Goal: Task Accomplishment & Management: Use online tool/utility

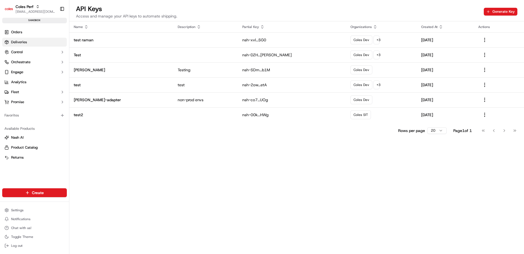
click at [39, 42] on link "Deliveries" at bounding box center [34, 42] width 65 height 9
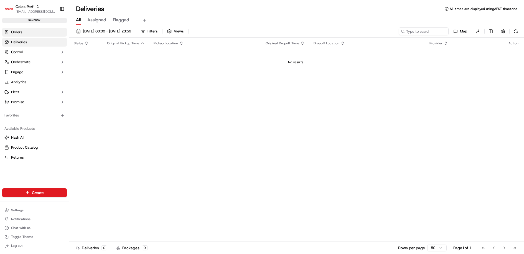
click at [38, 32] on link "Orders" at bounding box center [34, 32] width 65 height 9
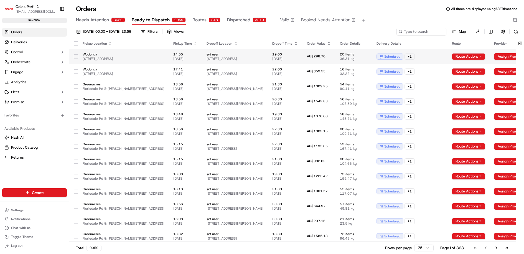
click at [263, 52] on span "svt user" at bounding box center [235, 54] width 57 height 4
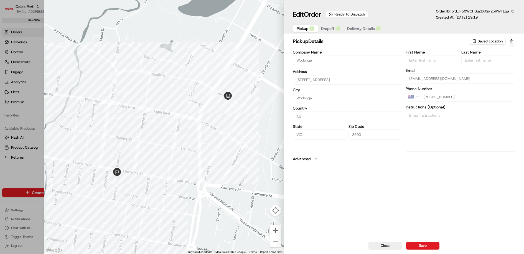
click at [352, 28] on span "Delivery Details" at bounding box center [361, 29] width 28 height 6
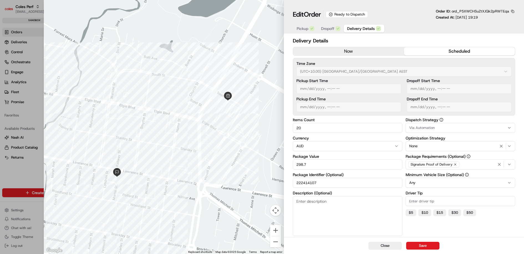
click at [312, 184] on input "222414107" at bounding box center [348, 183] width 110 height 10
click at [310, 183] on input "222414107" at bounding box center [348, 183] width 110 height 10
click at [514, 11] on button "button" at bounding box center [513, 11] width 5 height 5
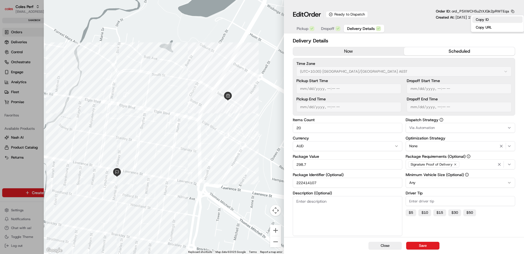
click at [494, 18] on button "Copy ID" at bounding box center [498, 19] width 51 height 7
click at [21, 207] on div at bounding box center [262, 127] width 524 height 254
type input "1"
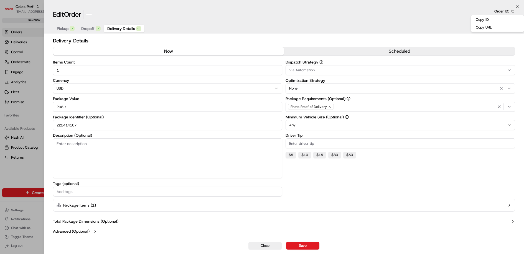
click at [19, 209] on html "Coles Perf raman.singh6@coles.com.au Toggle Sidebar sandbox Orders Deliveries C…" at bounding box center [262, 127] width 524 height 254
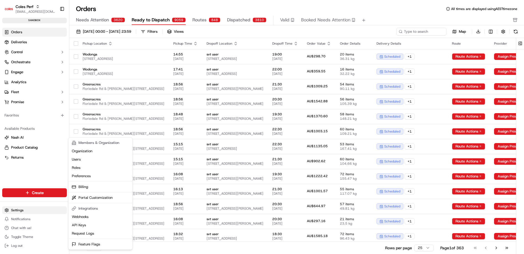
click at [17, 209] on html "Coles Perf raman.singh6@coles.com.au Toggle Sidebar sandbox Orders Deliveries C…" at bounding box center [262, 127] width 524 height 254
click at [88, 232] on link "Request Logs" at bounding box center [101, 233] width 62 height 8
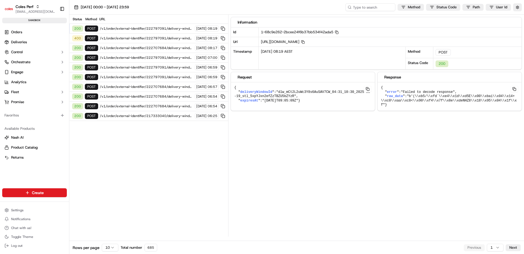
click at [363, 12] on div "17/09/2025 00:00 - 17/09/2025 23:59 Method Status Code Path User Id" at bounding box center [296, 7] width 455 height 15
click at [366, 8] on input at bounding box center [362, 7] width 67 height 8
paste input "1-68c9f4d4-14142f245974d9626d1f1cec"
type input "1-68c9f4d4-14142f245974d9626d1f1cec"
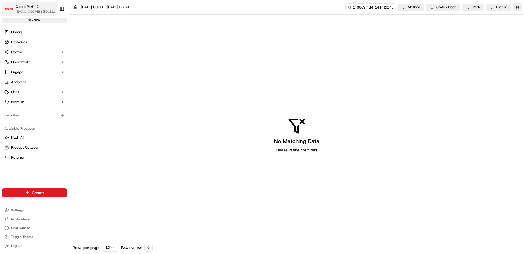
click at [36, 5] on icon "button" at bounding box center [38, 7] width 4 height 4
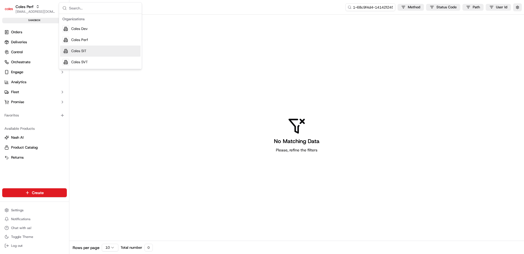
click at [76, 49] on span "Coles SIT" at bounding box center [78, 51] width 15 height 5
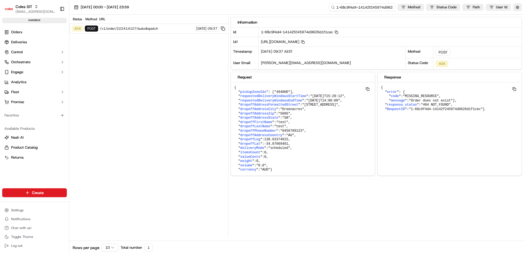
click at [367, 6] on input "1-68c9f4d4-14142f245974d9626d1f1cec" at bounding box center [362, 7] width 67 height 8
paste input "1-68c9f4d4-14142f245974d9626d1f1cec"
type input "1-68c9f4d4-14142f245974d9626d1f1cec"
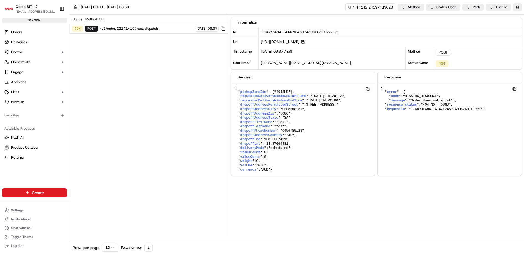
click at [333, 153] on pre "{ " pickupZoneIds ": [ "4948HD" ], " requestedDeliveryWindowsStartTime ": "2025…" at bounding box center [303, 128] width 144 height 93
click at [368, 8] on input "1-68c9f4d4-14142f245974d9626d1f1cec" at bounding box center [362, 7] width 67 height 8
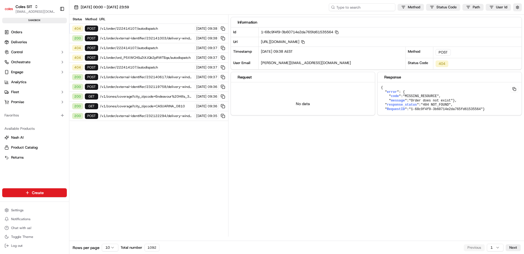
click at [369, 9] on input at bounding box center [362, 7] width 67 height 8
paste input "1-68c9f4f9-3b60714e2da765fd61535564"
type input "1-68c9f4f9-3b60714e2da765fd61535564"
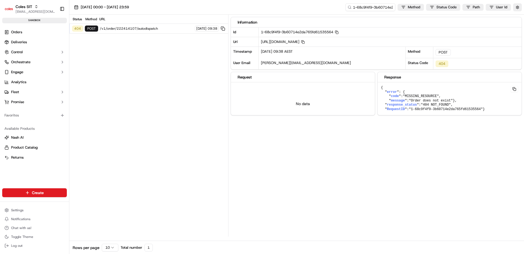
click at [411, 94] on span ""MISSING_RESOURCE"" at bounding box center [421, 96] width 36 height 4
click at [33, 33] on link "Orders" at bounding box center [34, 32] width 65 height 9
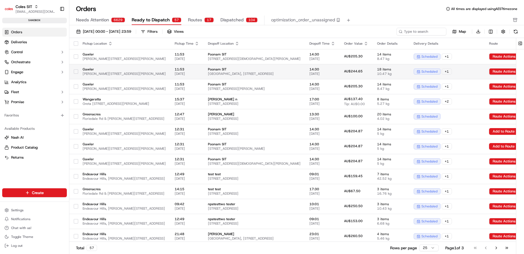
click at [305, 65] on td "Poonam SIT Tanunda Tourist Park, 11 Barossa Valley Way, TANUNDA, SA 5352, AU" at bounding box center [255, 71] width 102 height 15
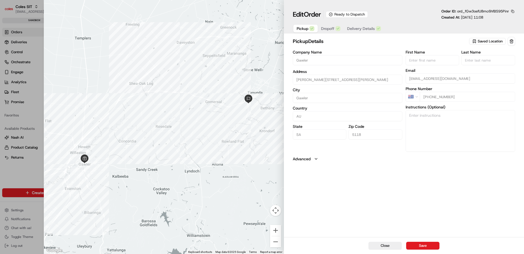
click at [368, 26] on span "Delivery Details" at bounding box center [361, 29] width 28 height 6
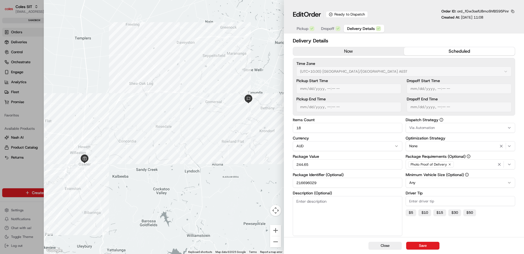
click at [307, 183] on input "216696029" at bounding box center [348, 183] width 110 height 10
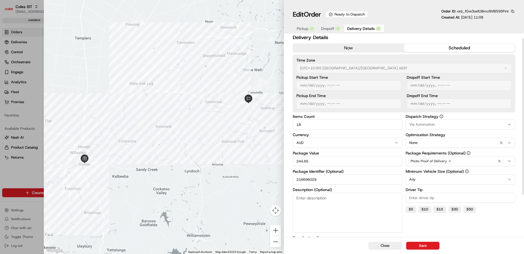
scroll to position [3, 0]
click at [330, 30] on span "Dropoff" at bounding box center [327, 29] width 13 height 6
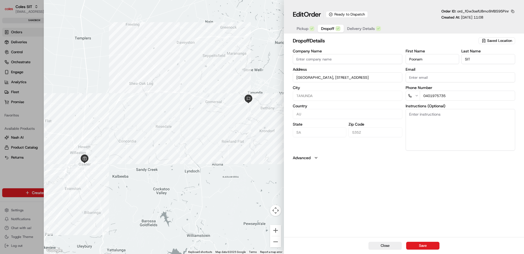
scroll to position [0, 0]
click at [181, 34] on div at bounding box center [164, 127] width 240 height 254
click at [30, 171] on div at bounding box center [262, 127] width 524 height 254
type input "+1"
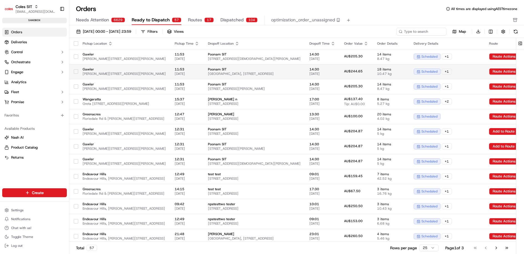
click at [72, 72] on td at bounding box center [73, 71] width 9 height 15
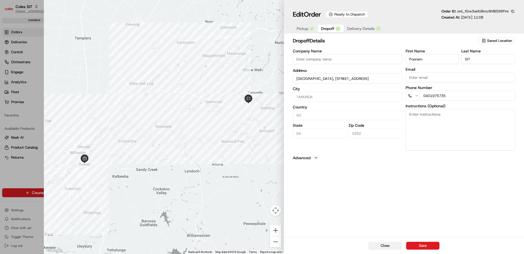
click at [391, 244] on button "Close" at bounding box center [385, 246] width 33 height 8
type input "+1"
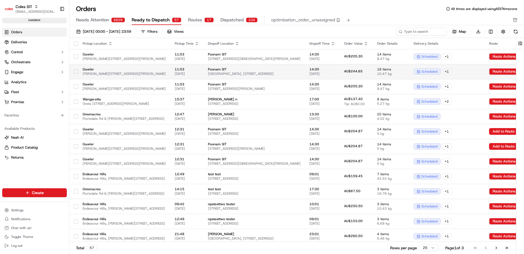
click at [77, 71] on button "button" at bounding box center [76, 71] width 4 height 4
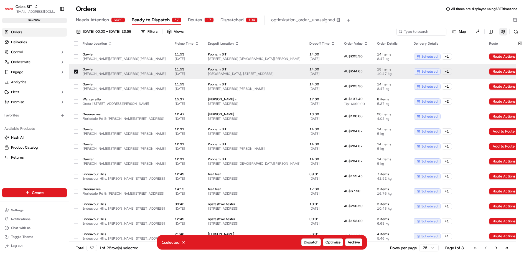
click at [503, 31] on button "button" at bounding box center [504, 32] width 8 height 8
click at [345, 20] on button at bounding box center [349, 20] width 8 height 8
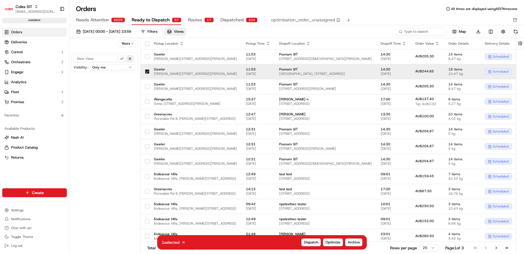
click at [131, 57] on button "button" at bounding box center [130, 58] width 7 height 7
click at [133, 43] on html "Coles SIT raman.singh6@coles.com.au Toggle Sidebar sandbox Orders Deliveries Co…" at bounding box center [262, 127] width 524 height 254
click at [105, 98] on html "Coles SIT raman.singh6@coles.com.au Toggle Sidebar sandbox Orders Deliveries Co…" at bounding box center [262, 127] width 524 height 254
click at [334, 241] on span "Optimize" at bounding box center [333, 242] width 15 height 5
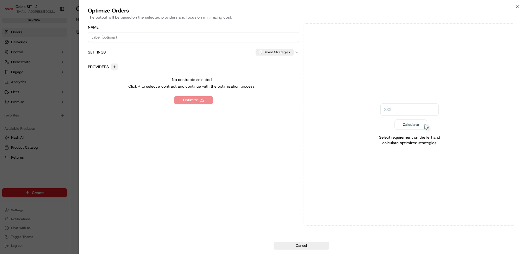
click at [114, 66] on button "button" at bounding box center [114, 67] width 7 height 7
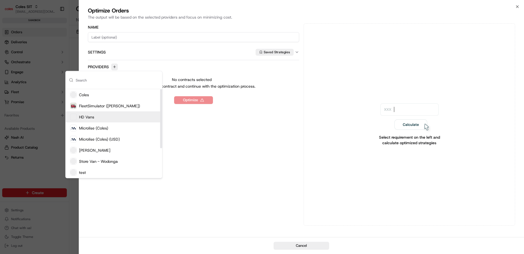
click at [108, 119] on div "HD Vans" at bounding box center [114, 117] width 97 height 11
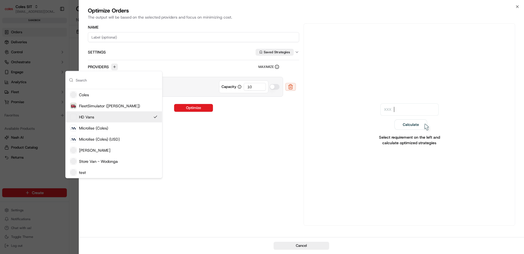
click at [188, 129] on div "Name Settings Saved Strategies Providers Maximize HD Vans Capacity 10 Optimize" at bounding box center [194, 124] width 212 height 203
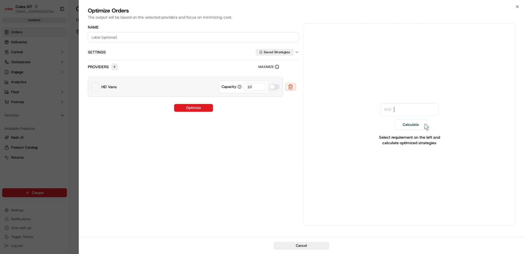
click at [296, 52] on icon "button" at bounding box center [297, 52] width 4 height 4
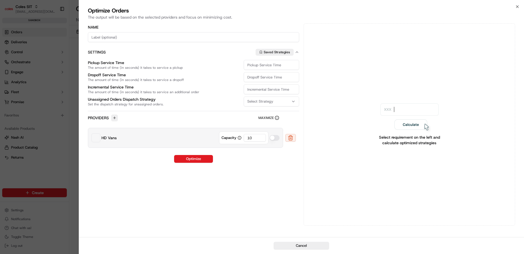
click at [285, 99] on button "Select Strategy" at bounding box center [271, 102] width 55 height 10
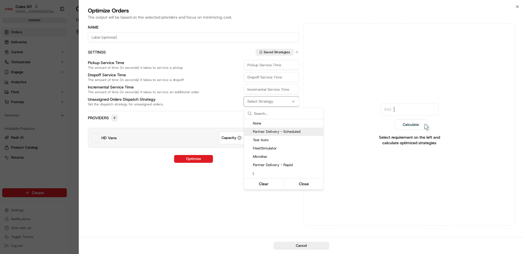
click at [286, 133] on span "Partner Delivery - Scheduled" at bounding box center [287, 131] width 68 height 5
click at [214, 184] on div at bounding box center [262, 127] width 524 height 254
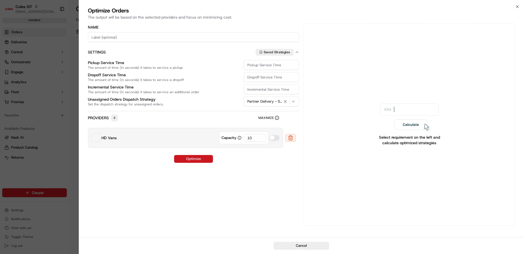
click at [201, 156] on button "Optimize" at bounding box center [193, 159] width 39 height 8
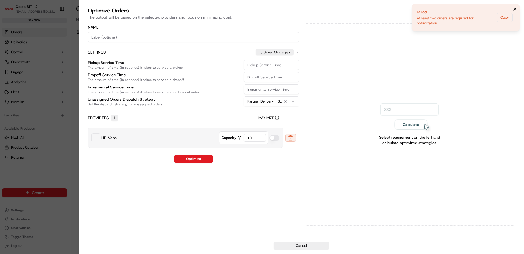
click at [515, 9] on icon "Notifications (F8)" at bounding box center [515, 9] width 2 height 2
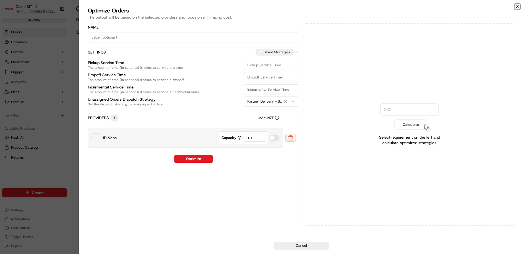
click at [517, 9] on icon "button" at bounding box center [518, 6] width 4 height 4
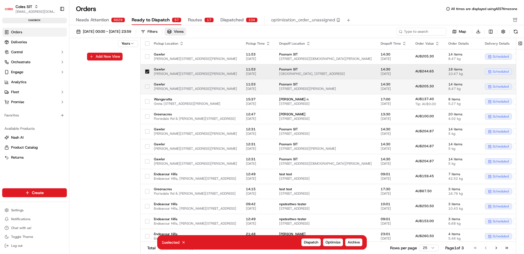
click at [150, 86] on td "Gawler Cowan St & Murray St, Gawler SA 5118, Australia" at bounding box center [196, 86] width 92 height 15
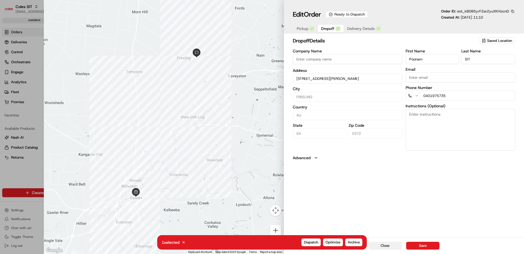
click at [391, 246] on button "Close" at bounding box center [385, 246] width 33 height 8
type input "+1"
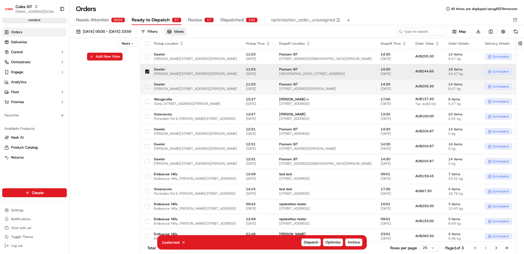
click at [147, 86] on button "button" at bounding box center [147, 86] width 4 height 4
click at [335, 241] on span "Optimize" at bounding box center [333, 242] width 15 height 5
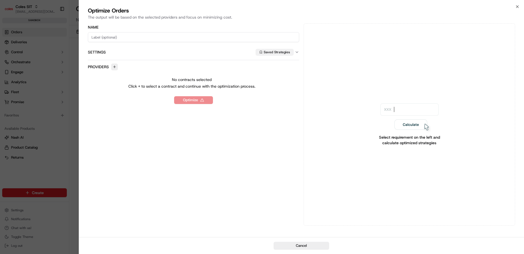
click at [289, 53] on button "Saved Strategies" at bounding box center [275, 52] width 38 height 7
click at [297, 48] on div at bounding box center [262, 127] width 524 height 254
click at [297, 53] on icon "button" at bounding box center [297, 52] width 4 height 4
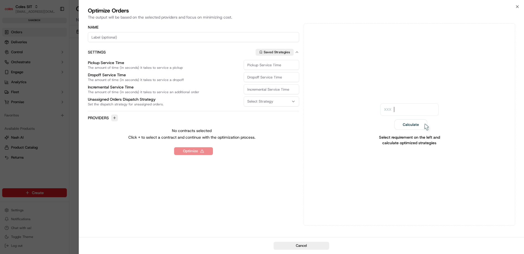
click at [282, 102] on div "Select Strategy" at bounding box center [271, 101] width 53 height 5
click at [279, 134] on span "Partner Delivery - Scheduled" at bounding box center [287, 131] width 68 height 5
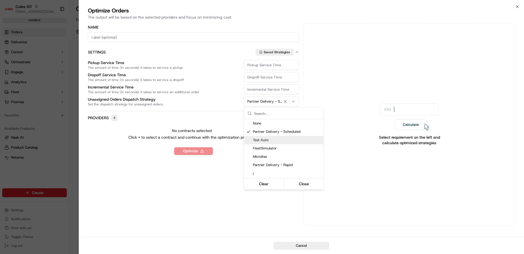
click at [211, 192] on div at bounding box center [262, 127] width 524 height 254
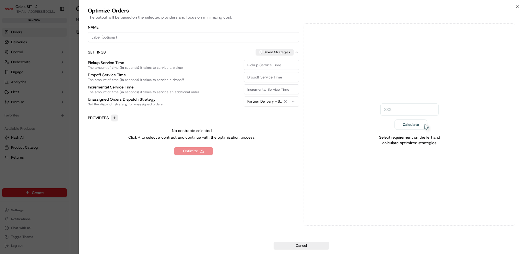
click at [256, 65] on input "Pickup Service Time The amount of time (in seconds) it takes to service a pickup" at bounding box center [271, 65] width 55 height 10
type input "120"
click at [269, 77] on input "Dropoff Service Time The amount of time (in seconds) it takes to service a drop…" at bounding box center [271, 77] width 55 height 10
type input "60"
click at [275, 88] on input "Incremental Service Time The amount of time (in seconds) it takes to service an…" at bounding box center [271, 89] width 55 height 10
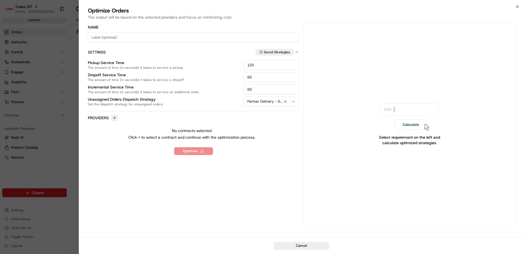
type input "60"
click at [167, 37] on input at bounding box center [194, 37] width 212 height 10
type input "TEST"
click at [243, 156] on div "Name TEST Settings Saved Strategies Pickup Service Time The amount of time (in …" at bounding box center [194, 124] width 212 height 203
click at [416, 123] on img at bounding box center [410, 118] width 58 height 31
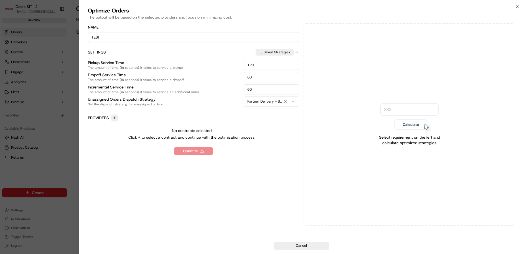
click at [197, 151] on div "Optimize" at bounding box center [194, 151] width 212 height 8
click at [112, 117] on button "button" at bounding box center [114, 118] width 7 height 7
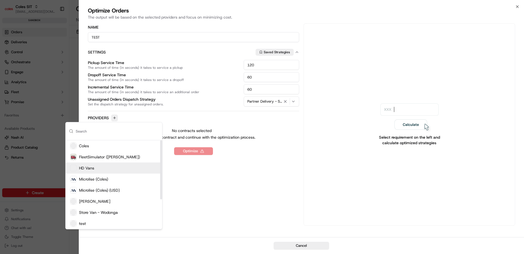
click at [118, 170] on div "HD Vans" at bounding box center [114, 168] width 97 height 11
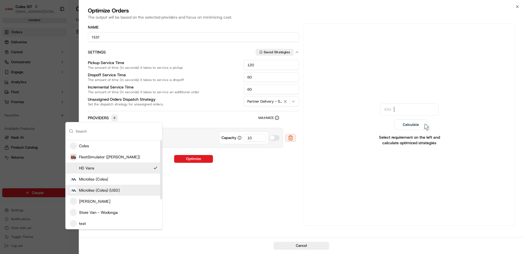
click at [227, 192] on div "Name TEST Settings Saved Strategies Pickup Service Time The amount of time (in …" at bounding box center [194, 124] width 212 height 203
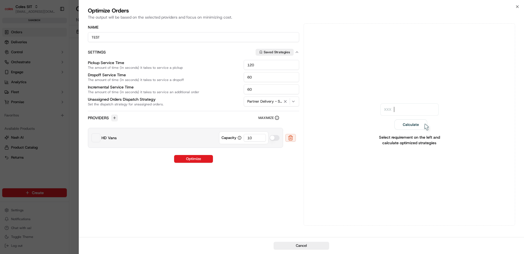
click at [113, 117] on button "button" at bounding box center [114, 118] width 7 height 7
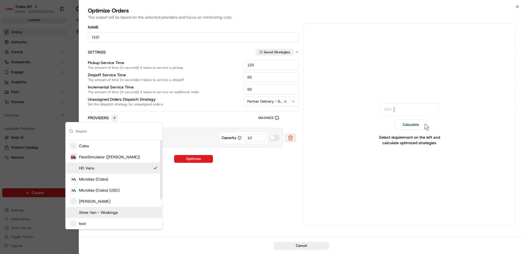
click at [121, 211] on div "Store Van - Wodonga" at bounding box center [114, 212] width 97 height 11
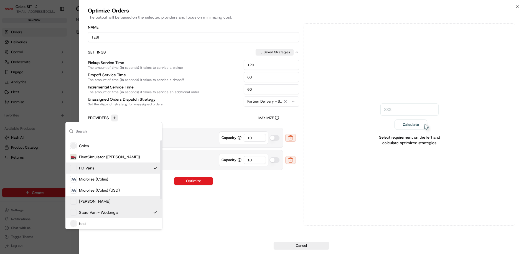
click at [214, 197] on div "Name TEST Settings Saved Strategies Pickup Service Time The amount of time (in …" at bounding box center [194, 124] width 212 height 203
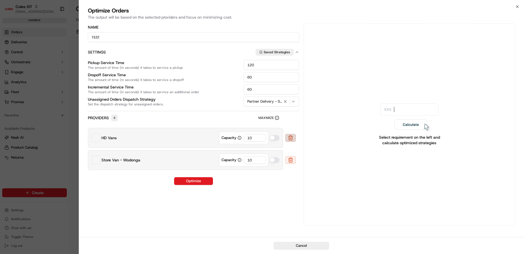
click at [292, 137] on button at bounding box center [291, 138] width 11 height 8
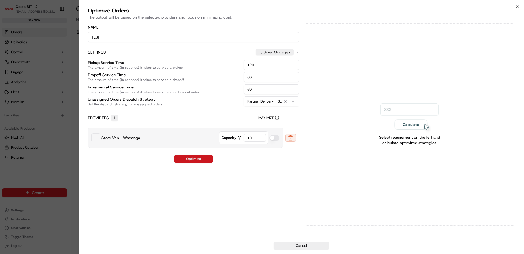
click at [198, 158] on button "Optimize" at bounding box center [193, 159] width 39 height 8
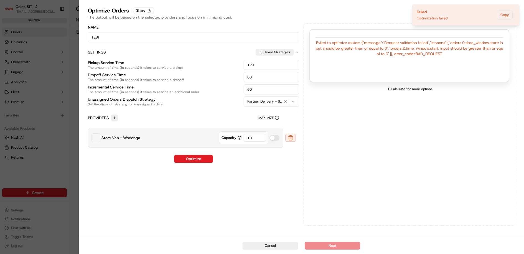
click at [294, 101] on icon "button" at bounding box center [293, 101] width 4 height 4
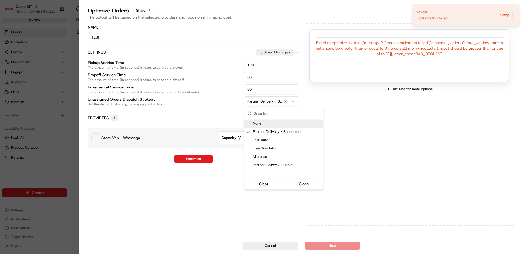
click at [368, 127] on div at bounding box center [262, 127] width 524 height 254
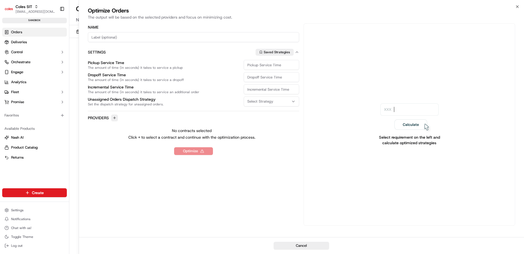
click at [34, 84] on html "Coles SIT raman.singh6@coles.com.au Toggle Sidebar sandbox Orders Deliveries Co…" at bounding box center [262, 127] width 524 height 254
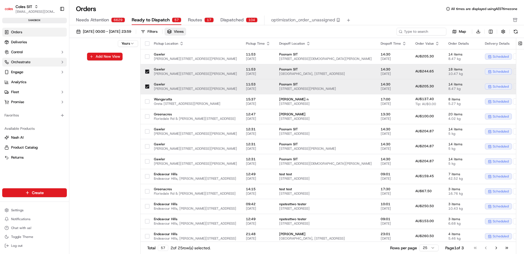
click at [37, 62] on button "Orchestrate" at bounding box center [34, 62] width 65 height 9
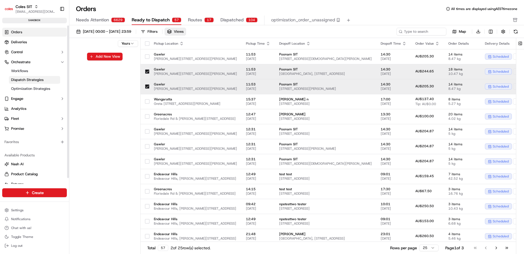
click at [41, 79] on span "Dispatch Strategies" at bounding box center [27, 79] width 32 height 5
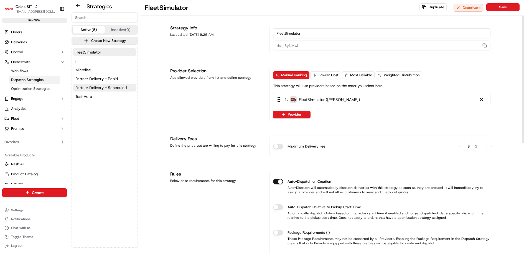
click at [118, 86] on span "Partner Delivery - Scheduled" at bounding box center [100, 88] width 51 height 6
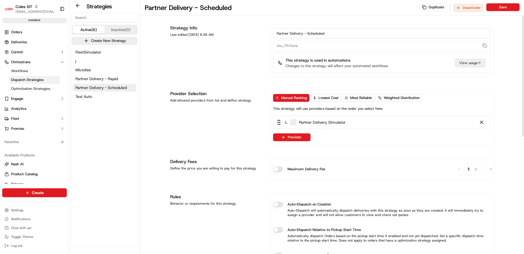
click at [469, 63] on div "View usage" at bounding box center [470, 63] width 31 height 9
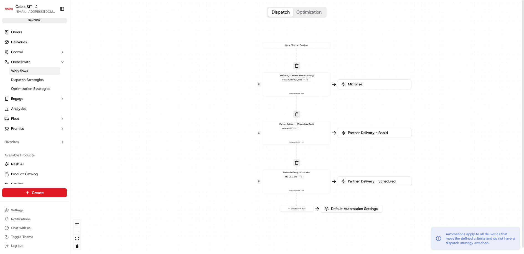
click at [316, 180] on div "Partner Delivery - Scheduled Metadata .TBC == 2 Last updated: 28/07/2025 17:15" at bounding box center [297, 181] width 63 height 21
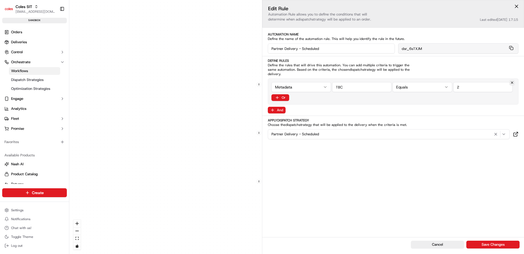
click at [446, 81] on html "Coles SIT raman.singh6@coles.com.au Toggle Sidebar sandbox Orders Deliveries Co…" at bounding box center [262, 127] width 524 height 254
click at [283, 95] on button "Or" at bounding box center [281, 97] width 18 height 7
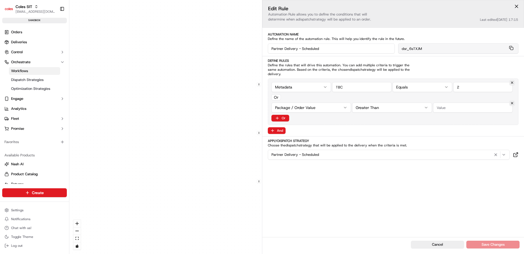
click at [335, 97] on div "Metadata Equals Or Package / Order Value Greater Than Or" at bounding box center [393, 102] width 251 height 47
click at [334, 102] on html "Coles SIT raman.singh6@coles.com.au Toggle Sidebar sandbox Orders Deliveries Co…" at bounding box center [262, 127] width 524 height 254
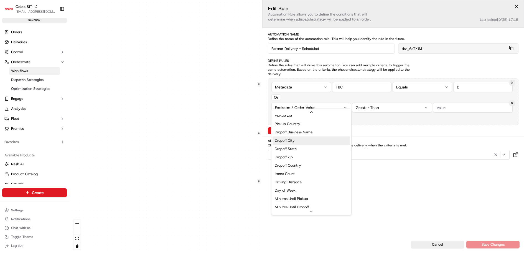
scroll to position [54, 0]
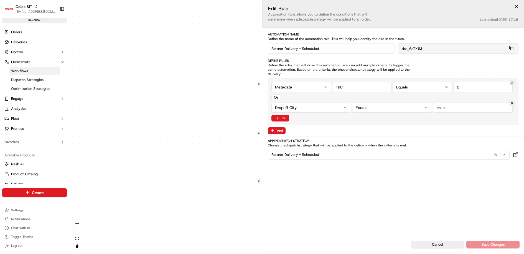
click at [341, 102] on html "Coles SIT raman.singh6@coles.com.au Toggle Sidebar sandbox Orders Deliveries Co…" at bounding box center [262, 127] width 524 height 254
click at [382, 104] on html "Coles SIT raman.singh6@coles.com.au Toggle Sidebar sandbox Orders Deliveries Co…" at bounding box center [262, 127] width 524 height 254
click at [439, 99] on html "Coles SIT raman.singh6@coles.com.au Toggle Sidebar sandbox Orders Deliveries Co…" at bounding box center [262, 127] width 524 height 254
click at [446, 103] on input "string" at bounding box center [473, 108] width 80 height 10
type input "SA"
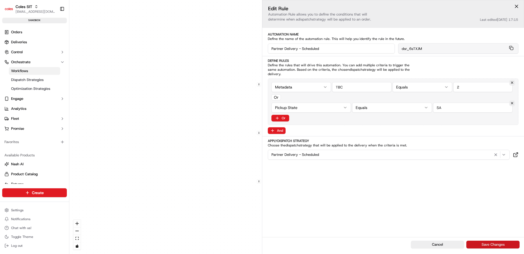
click at [488, 247] on button "Save Changes" at bounding box center [493, 245] width 53 height 8
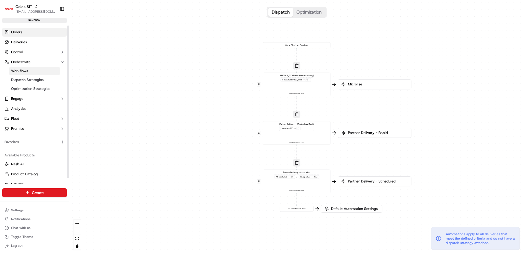
click at [29, 28] on link "Orders" at bounding box center [34, 32] width 65 height 9
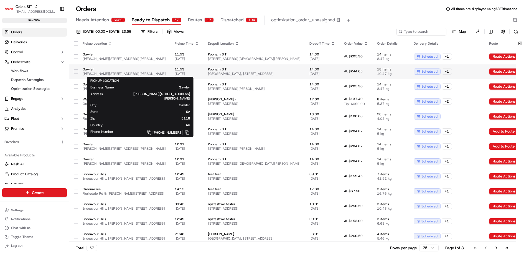
click at [166, 71] on span "Gawler" at bounding box center [124, 69] width 83 height 4
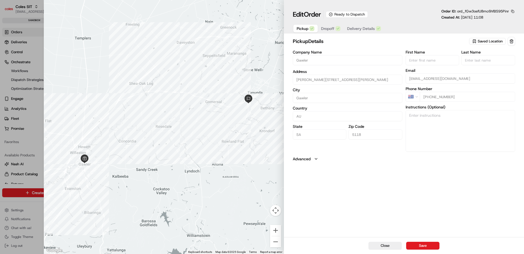
click at [326, 29] on span "Dropoff" at bounding box center [327, 29] width 13 height 6
click at [356, 29] on span "Delivery Details" at bounding box center [361, 29] width 28 height 6
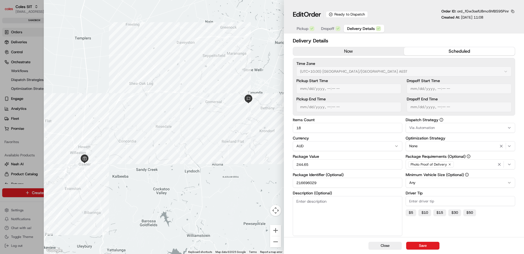
click at [376, 55] on button "now" at bounding box center [348, 51] width 111 height 8
click at [418, 52] on button "scheduled" at bounding box center [459, 51] width 111 height 8
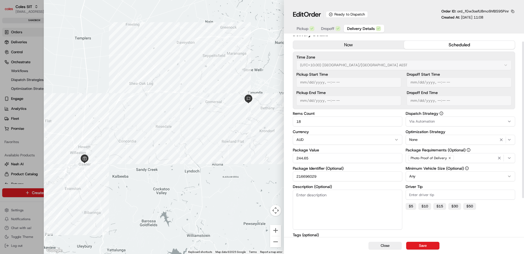
scroll to position [10, 0]
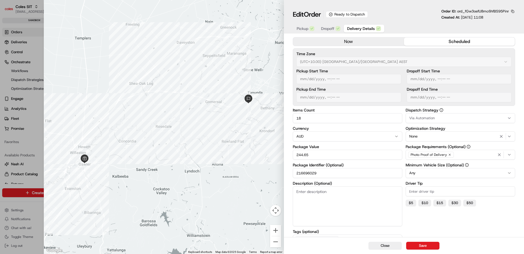
click at [437, 119] on div "Via Automation" at bounding box center [460, 118] width 107 height 5
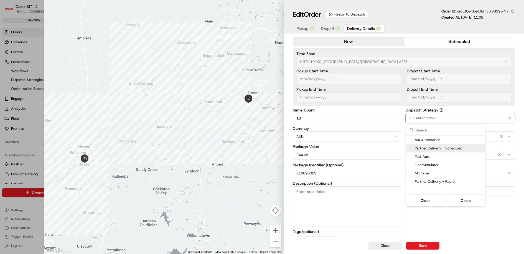
click at [443, 149] on span "Partner Delivery - Scheduled" at bounding box center [449, 148] width 68 height 5
click at [431, 244] on div at bounding box center [262, 127] width 524 height 254
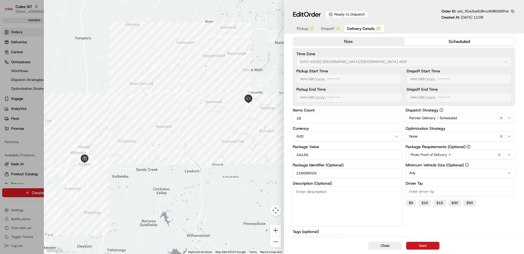
click at [424, 245] on button "Save" at bounding box center [423, 246] width 33 height 8
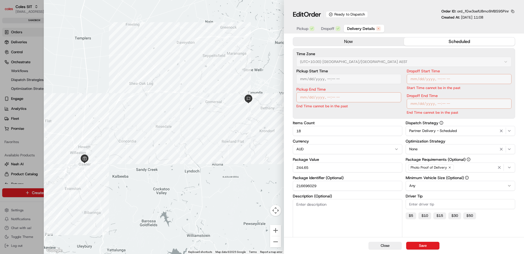
click at [429, 133] on span "Partner Delivery - Scheduled" at bounding box center [434, 130] width 48 height 5
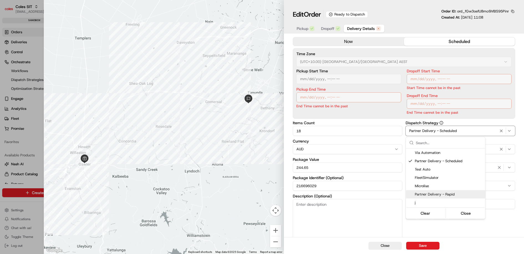
click at [440, 192] on span "Partner Delivery - Rapid" at bounding box center [449, 194] width 68 height 5
click at [430, 248] on div at bounding box center [262, 127] width 524 height 254
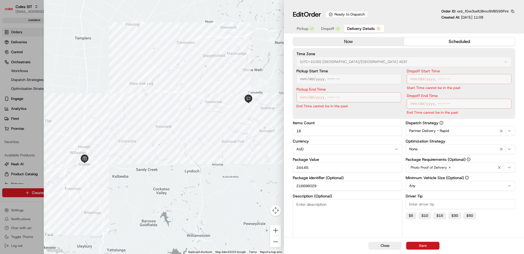
click at [421, 247] on button "Save" at bounding box center [423, 246] width 33 height 8
click at [442, 130] on span "Partner Delivery - Rapid" at bounding box center [430, 130] width 40 height 5
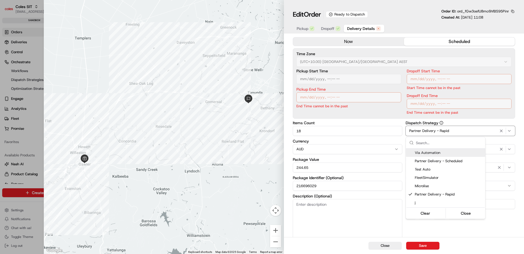
click at [440, 152] on span "Via Automation" at bounding box center [449, 152] width 68 height 5
click at [425, 237] on div at bounding box center [262, 127] width 524 height 254
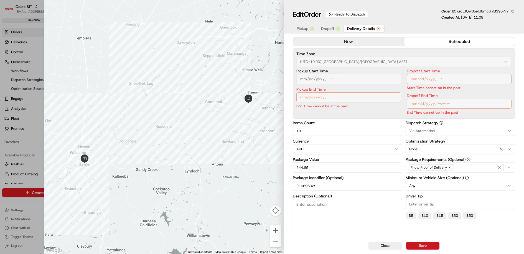
click at [425, 245] on button "Save" at bounding box center [423, 246] width 33 height 8
click at [391, 246] on button "Close" at bounding box center [385, 246] width 33 height 8
type input "1"
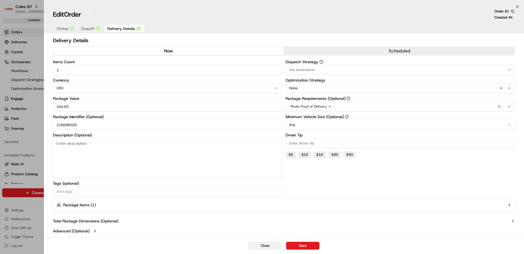
scroll to position [0, 0]
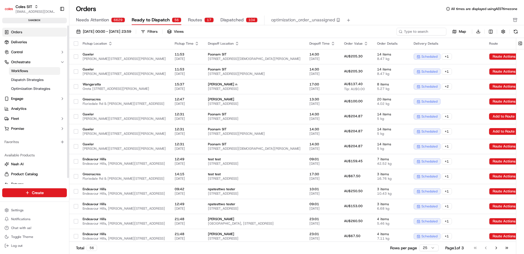
click at [44, 73] on link "Workflows" at bounding box center [34, 71] width 51 height 8
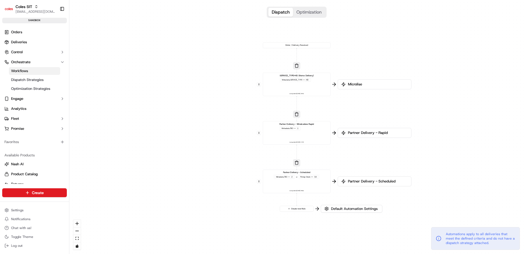
click at [300, 128] on div "Metadata .TBC == 1" at bounding box center [291, 129] width 21 height 4
click at [319, 173] on div "Partner Delivery - Scheduled Metadata .TBC == 2 or Pickup State == SA" at bounding box center [297, 175] width 46 height 9
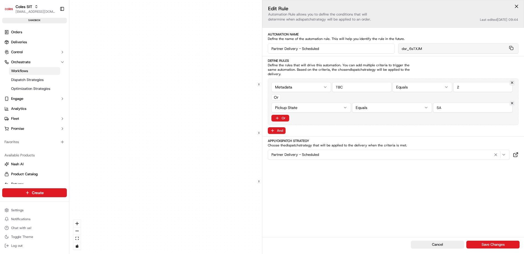
click at [513, 100] on button at bounding box center [513, 103] width 6 height 6
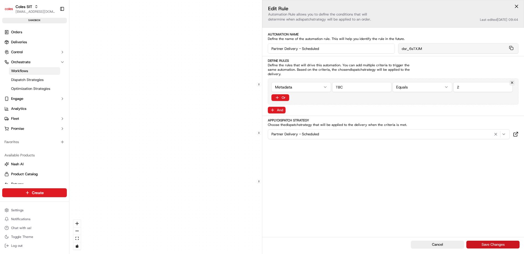
click at [504, 245] on button "Save Changes" at bounding box center [493, 245] width 53 height 8
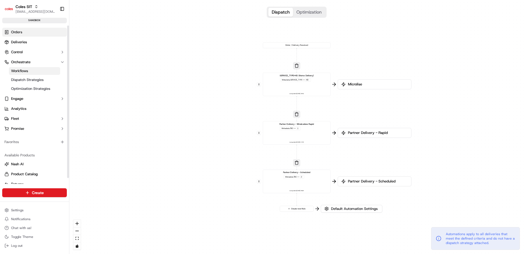
click at [28, 32] on link "Orders" at bounding box center [34, 32] width 65 height 9
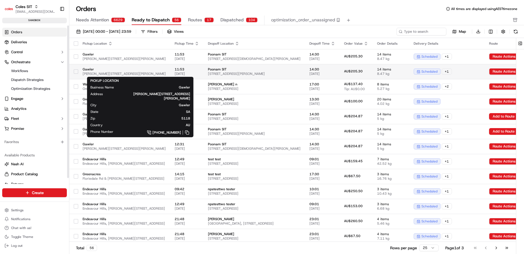
click at [133, 75] on span "Cowan St & Murray St, Gawler SA 5118, Australia" at bounding box center [124, 74] width 83 height 4
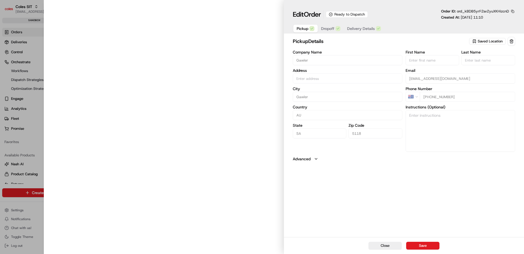
type input "Cowan St & Murray St, Gawler SA 5118, Australia"
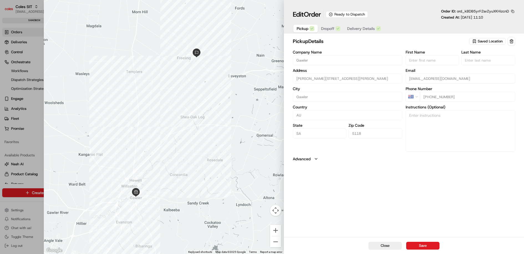
click at [360, 31] on span "Delivery Details" at bounding box center [361, 29] width 28 height 6
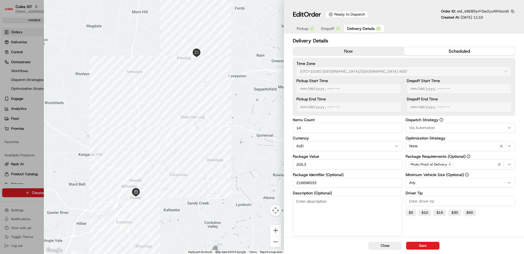
click at [454, 53] on button "scheduled" at bounding box center [459, 51] width 111 height 8
click at [447, 145] on div "None" at bounding box center [460, 146] width 107 height 7
click at [437, 81] on div at bounding box center [262, 127] width 524 height 254
type input "1"
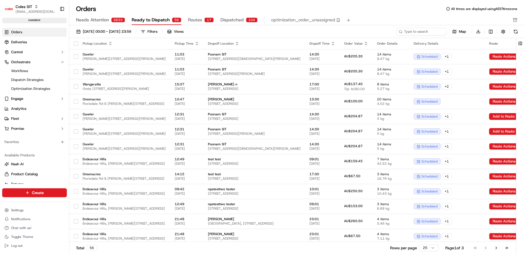
click at [335, 43] on icon "button" at bounding box center [333, 43] width 4 height 4
click at [399, 58] on button "Dropoff Start Time (Latest)" at bounding box center [399, 58] width 52 height 7
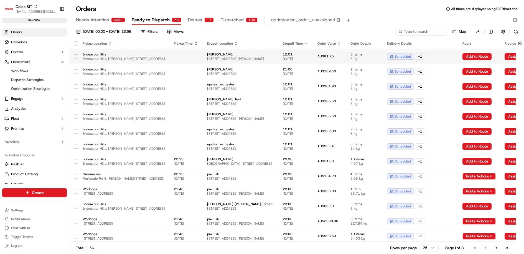
click at [203, 57] on td at bounding box center [186, 56] width 33 height 15
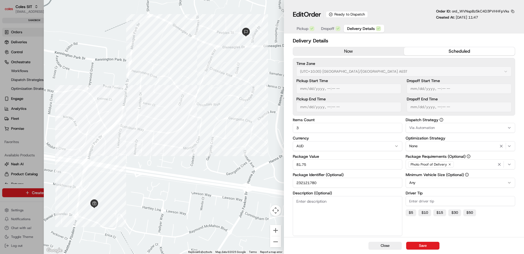
click at [436, 52] on button "scheduled" at bounding box center [459, 51] width 111 height 8
click at [436, 127] on div "Via Automation" at bounding box center [460, 127] width 107 height 5
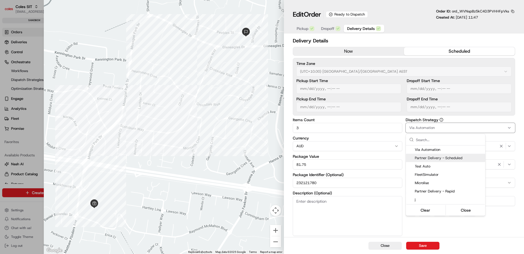
click at [466, 158] on span "Partner Delivery - Scheduled" at bounding box center [449, 158] width 68 height 5
click at [431, 245] on div at bounding box center [262, 127] width 524 height 254
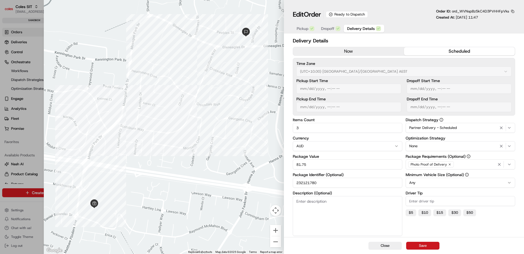
click at [425, 245] on button "Save" at bounding box center [423, 246] width 33 height 8
type input "1"
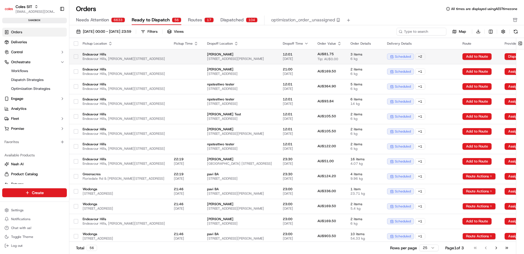
click at [165, 54] on span "Endeavour Hills" at bounding box center [124, 54] width 82 height 4
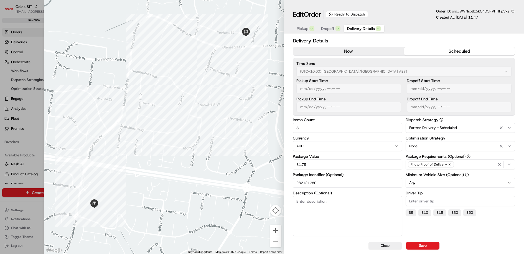
click at [308, 184] on input "232121780" at bounding box center [348, 183] width 110 height 10
click at [314, 184] on input "232121780" at bounding box center [348, 183] width 110 height 10
type input "1"
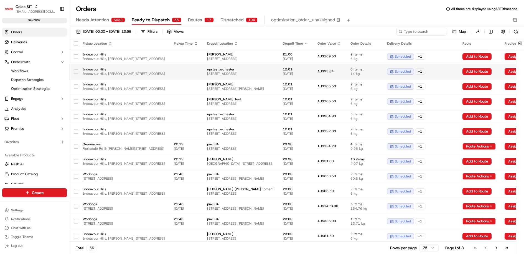
click at [170, 65] on td "Endeavour Hills [GEOGRAPHIC_DATA], [PERSON_NAME][GEOGRAPHIC_DATA], [GEOGRAPHIC_…" at bounding box center [123, 71] width 91 height 15
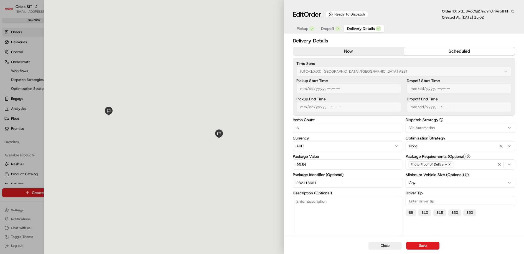
type input "1"
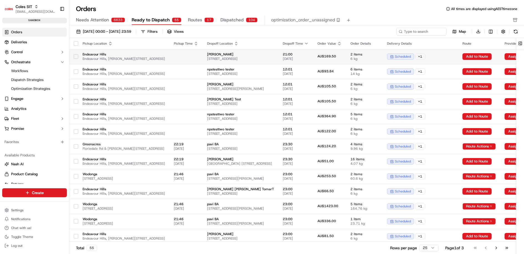
click at [170, 55] on td "Endeavour Hills [GEOGRAPHIC_DATA], [PERSON_NAME][GEOGRAPHIC_DATA], [GEOGRAPHIC_…" at bounding box center [123, 56] width 91 height 15
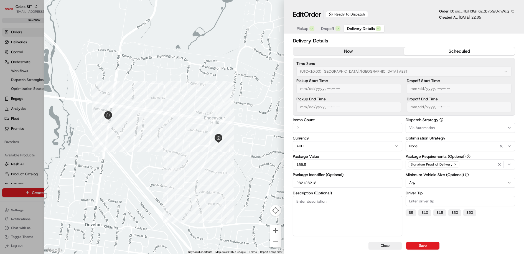
click at [455, 51] on button "scheduled" at bounding box center [459, 51] width 111 height 8
click at [454, 123] on button "Via Automation" at bounding box center [461, 128] width 110 height 10
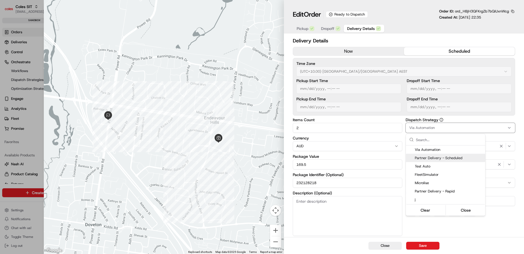
click at [466, 157] on span "Partner Delivery - Scheduled" at bounding box center [449, 158] width 68 height 5
click at [459, 239] on div at bounding box center [262, 127] width 524 height 254
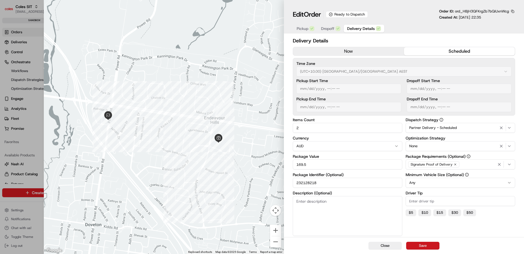
click at [422, 248] on button "Save" at bounding box center [423, 246] width 33 height 8
type input "1"
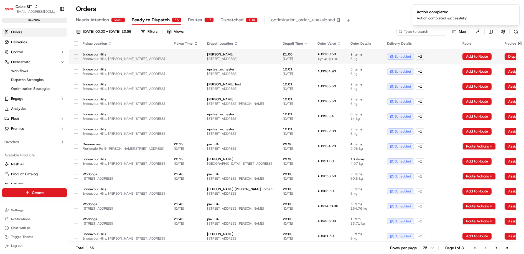
click at [165, 54] on span "Endeavour Hills" at bounding box center [124, 54] width 82 height 4
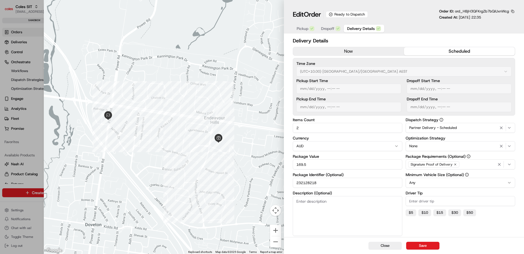
click at [313, 183] on input "232128218" at bounding box center [348, 183] width 110 height 10
type input "1"
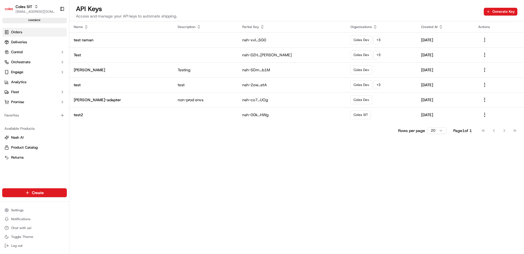
click at [27, 29] on link "Orders" at bounding box center [34, 32] width 65 height 9
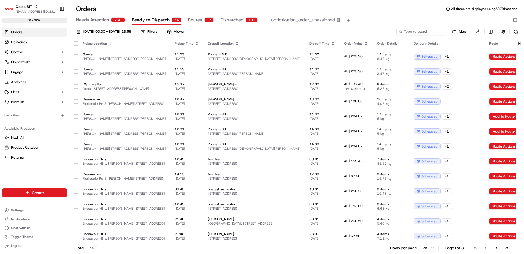
click at [335, 42] on icon "button" at bounding box center [333, 43] width 4 height 4
click at [395, 57] on button "Dropoff Start Time (Latest)" at bounding box center [399, 58] width 52 height 7
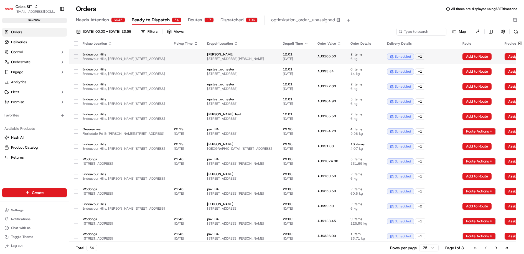
click at [148, 55] on span "Endeavour Hills" at bounding box center [124, 54] width 82 height 4
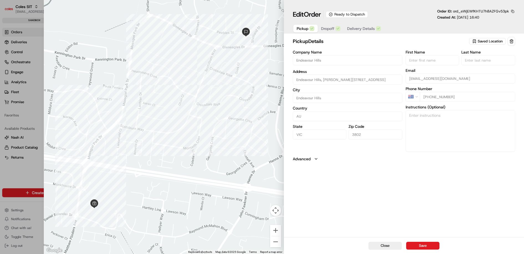
click at [327, 33] on div "Pickup Dropoff Delivery Details" at bounding box center [339, 29] width 92 height 10
click at [329, 28] on span "Dropoff" at bounding box center [327, 29] width 13 height 6
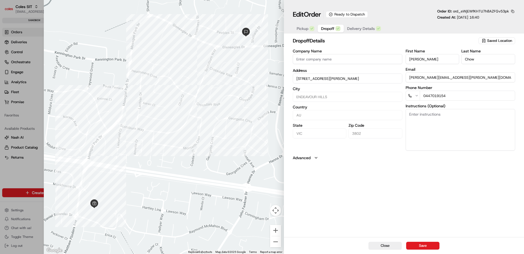
click at [366, 29] on span "Delivery Details" at bounding box center [361, 29] width 28 height 6
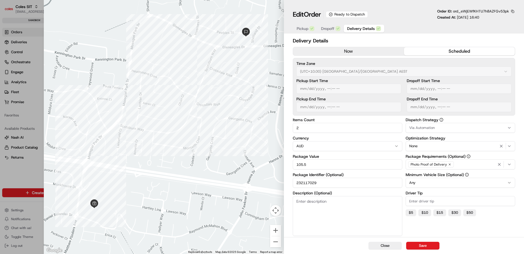
click at [309, 183] on input "232117029" at bounding box center [348, 183] width 110 height 10
type input "1"
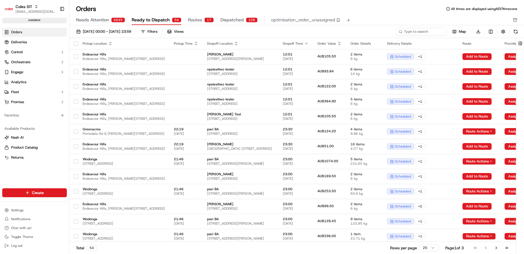
click at [309, 43] on div "Dropoff Time" at bounding box center [296, 43] width 26 height 4
click at [308, 43] on icon "button" at bounding box center [307, 43] width 2 height 1
click at [354, 16] on div "Needs Attention 6645 Ready to Dispatch 54 Routes 17 Dispatched 106 optimization…" at bounding box center [293, 20] width 434 height 9
click at [131, 58] on span "Endeavour Hills, [PERSON_NAME][STREET_ADDRESS]" at bounding box center [124, 59] width 82 height 4
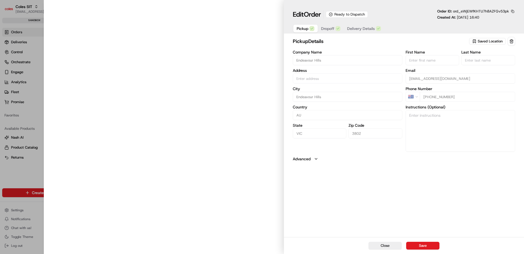
type input "Endeavour Hills, [PERSON_NAME][STREET_ADDRESS]"
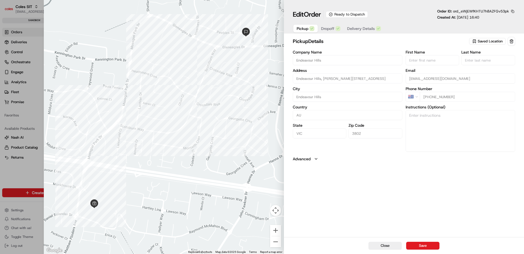
click at [363, 27] on span "Delivery Details" at bounding box center [361, 29] width 28 height 6
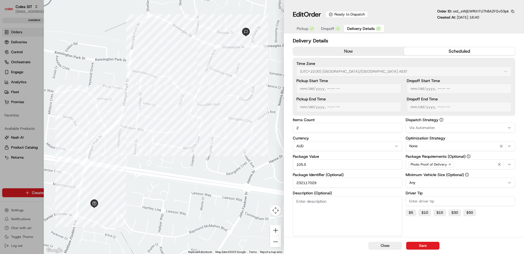
click at [307, 184] on input "232117029" at bounding box center [348, 183] width 110 height 10
click at [470, 51] on button "scheduled" at bounding box center [459, 51] width 111 height 8
click at [464, 125] on button "Via Automation" at bounding box center [461, 128] width 110 height 10
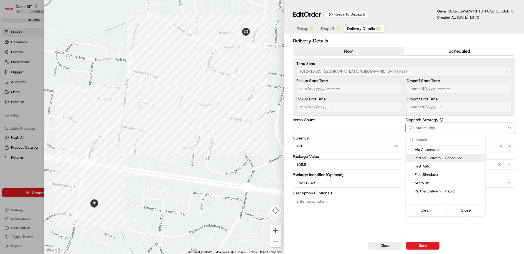
click at [453, 160] on span "Partner Delivery - Scheduled" at bounding box center [449, 158] width 68 height 5
click at [427, 246] on div at bounding box center [262, 127] width 524 height 254
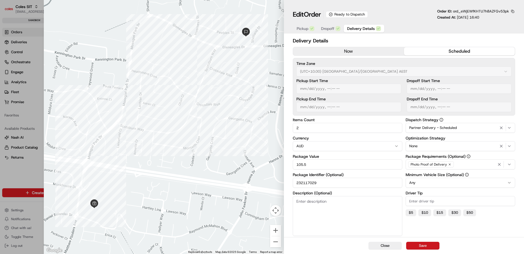
click at [418, 247] on button "Save" at bounding box center [423, 246] width 33 height 8
type input "1"
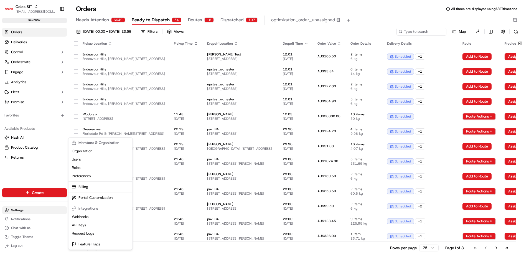
click at [33, 211] on html "Coles SIT [EMAIL_ADDRESS][DOMAIN_NAME] Toggle Sidebar sandbox Orders Deliveries…" at bounding box center [262, 127] width 524 height 254
click at [89, 231] on link "Request Logs" at bounding box center [101, 233] width 62 height 8
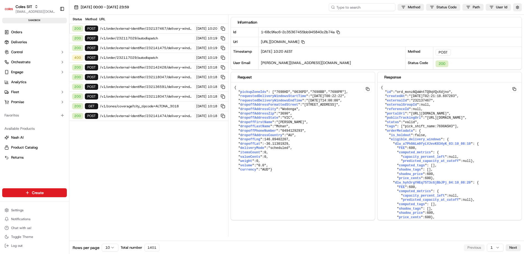
click at [366, 9] on input at bounding box center [362, 7] width 67 height 8
paste input "1-68c9fe8a-32fb8c14499e86756fc77a36"
type input "1-68c9fe8a-32fb8c14499e86756fc77a36"
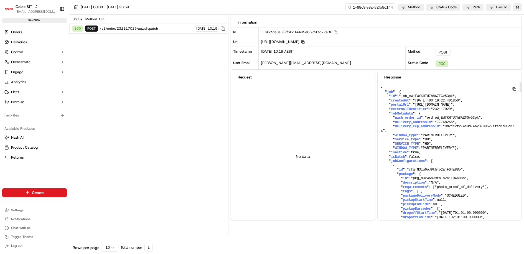
click at [440, 111] on span ""232117029"" at bounding box center [442, 109] width 22 height 4
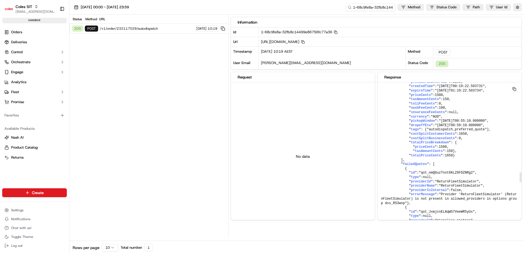
scroll to position [1338, 0]
drag, startPoint x: 407, startPoint y: 160, endPoint x: 476, endPoint y: 173, distance: 70.2
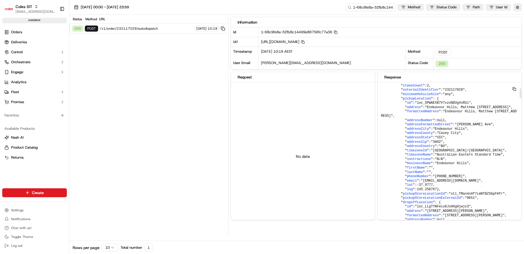
scroll to position [0, 0]
